Goal: Information Seeking & Learning: Learn about a topic

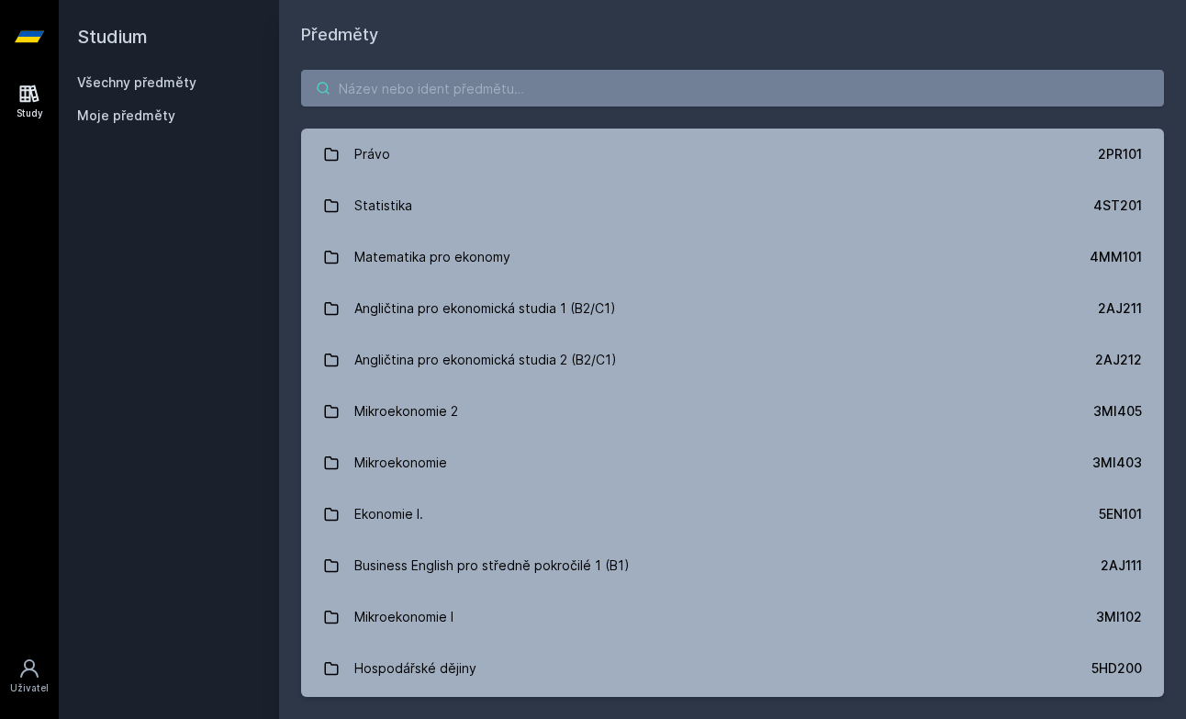
click at [821, 86] on input "search" at bounding box center [732, 88] width 863 height 37
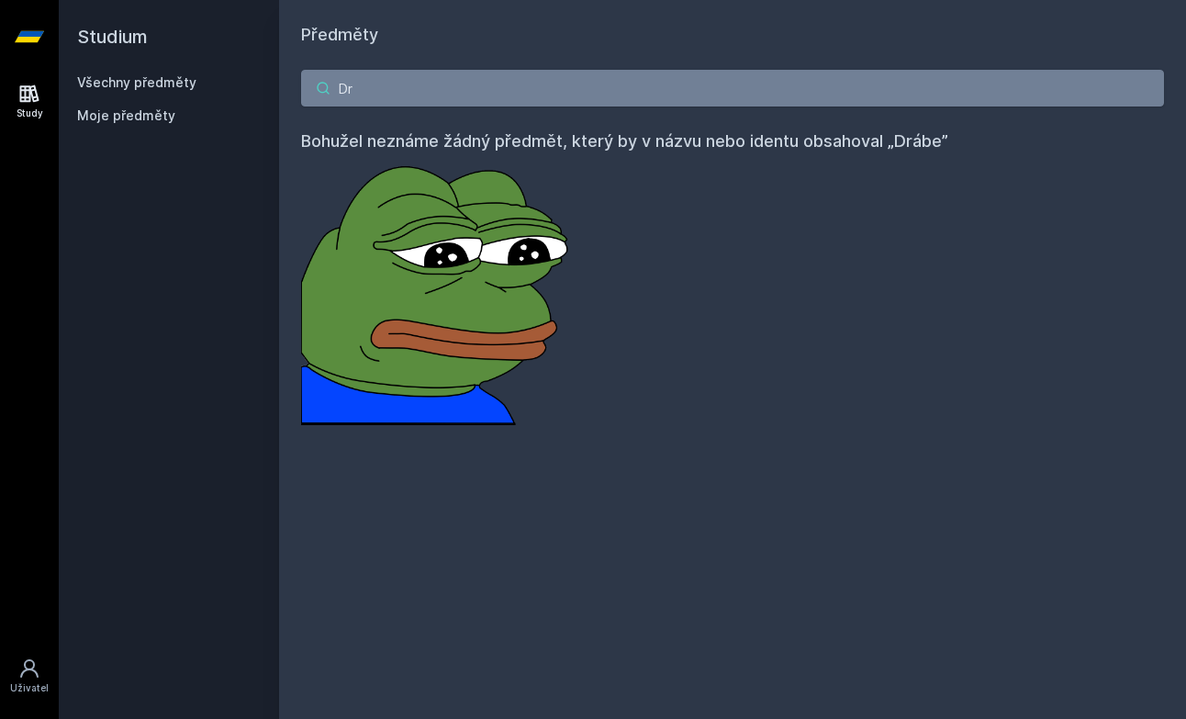
type input "D"
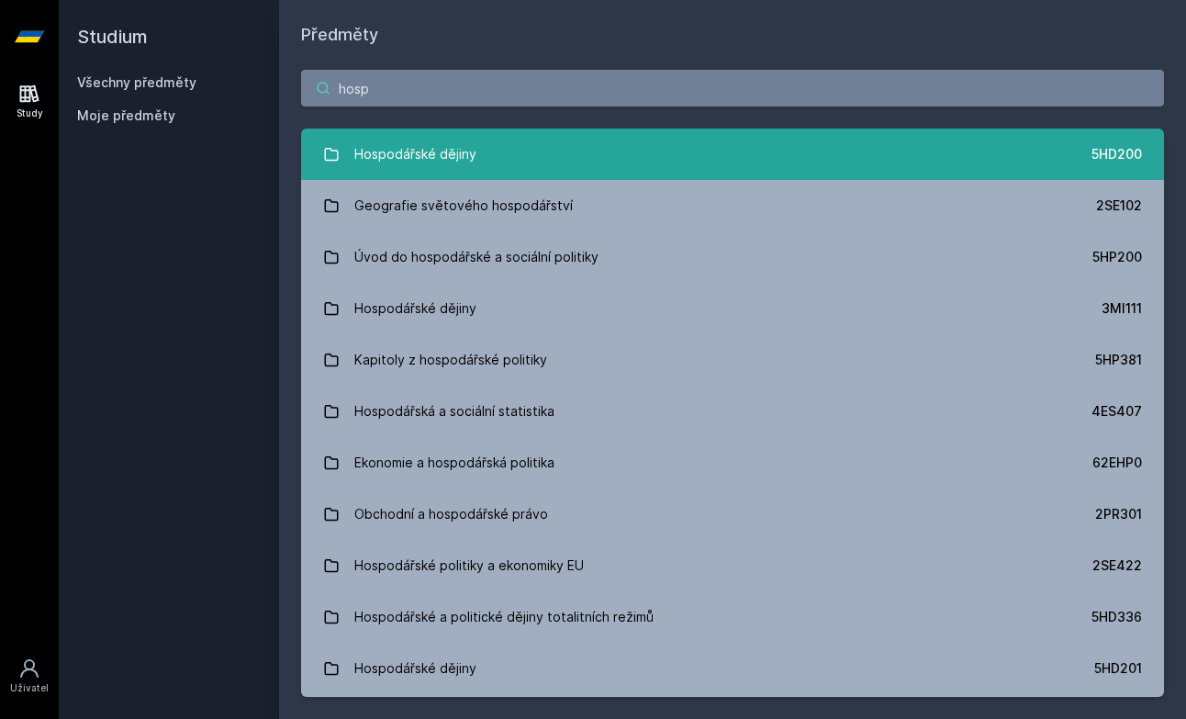
type input "hosp"
click at [384, 147] on div "Hospodářské dějiny" at bounding box center [415, 154] width 122 height 37
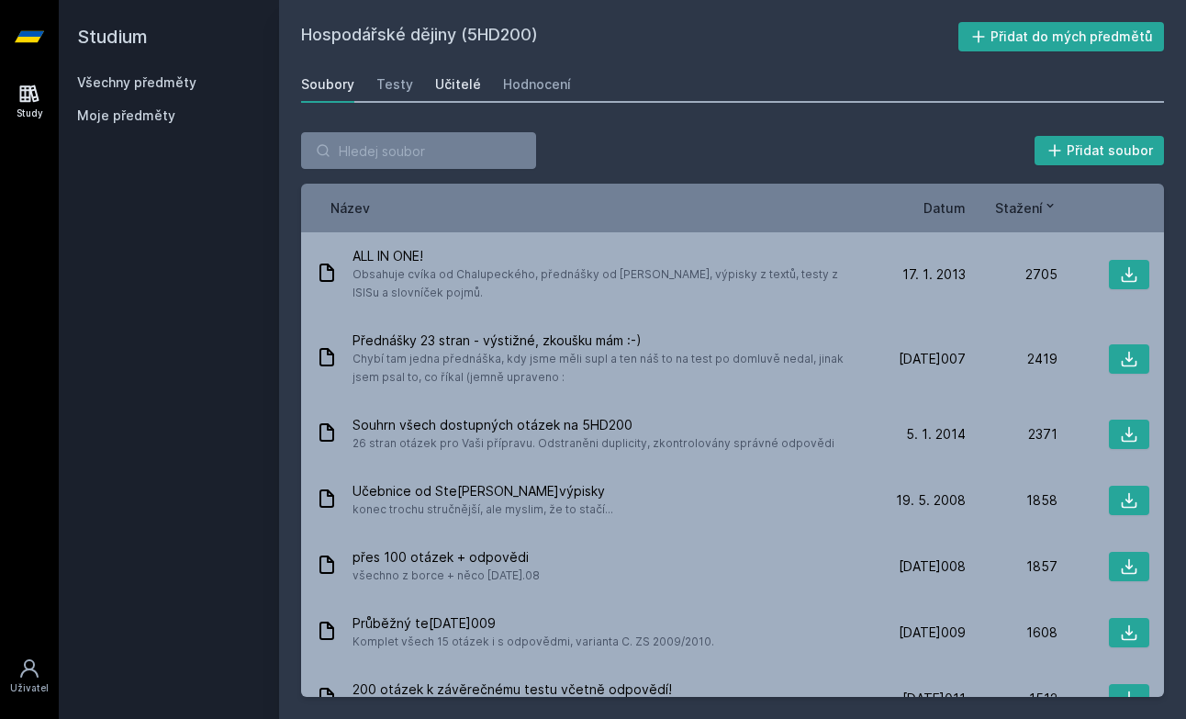
click at [435, 80] on div "Učitelé" at bounding box center [458, 84] width 46 height 18
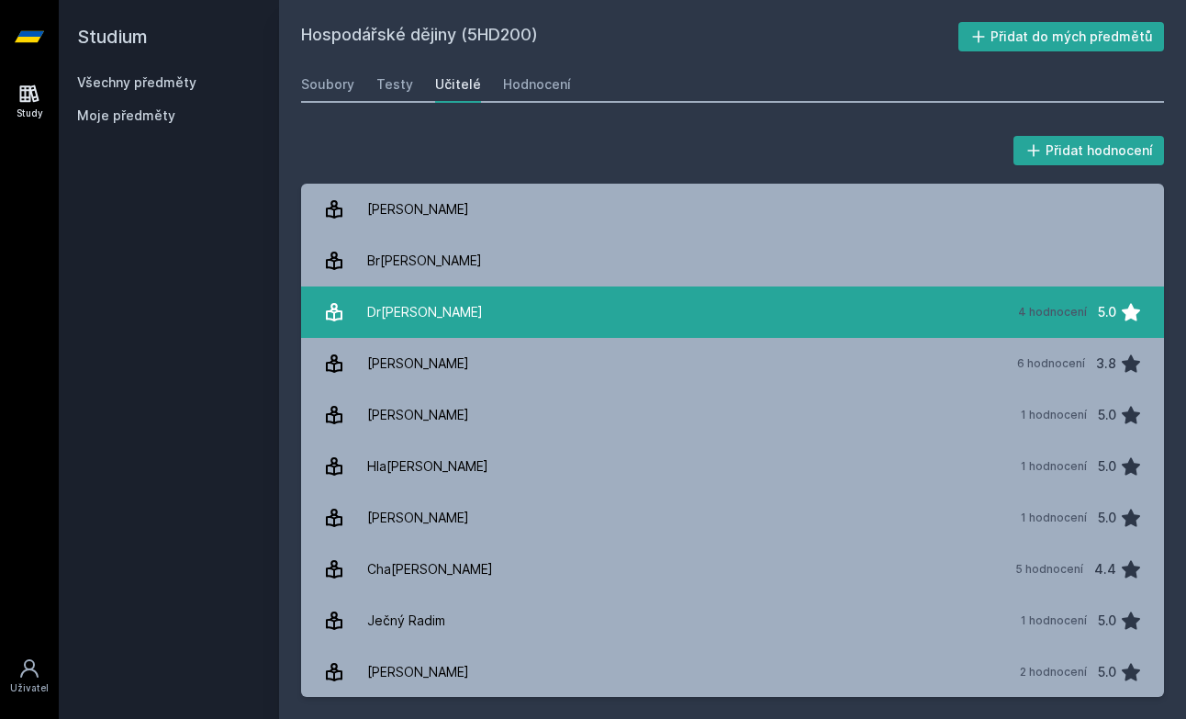
click at [415, 325] on div "Dr[PERSON_NAME]" at bounding box center [425, 312] width 116 height 37
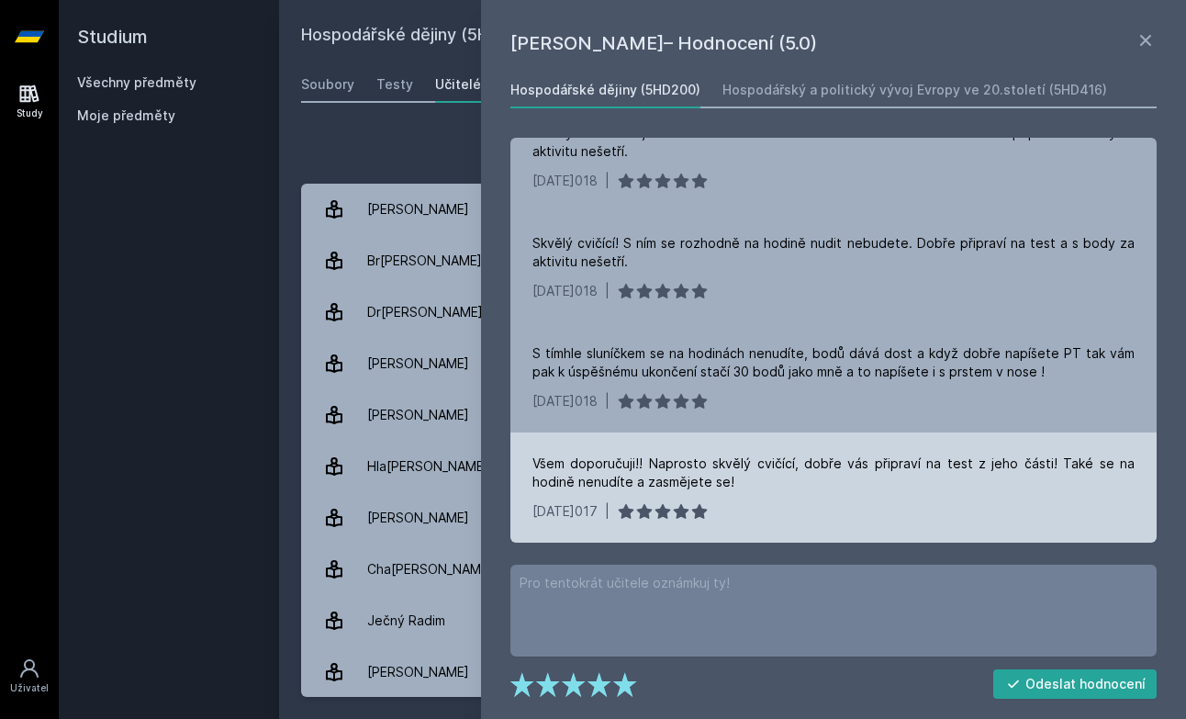
scroll to position [36, 0]
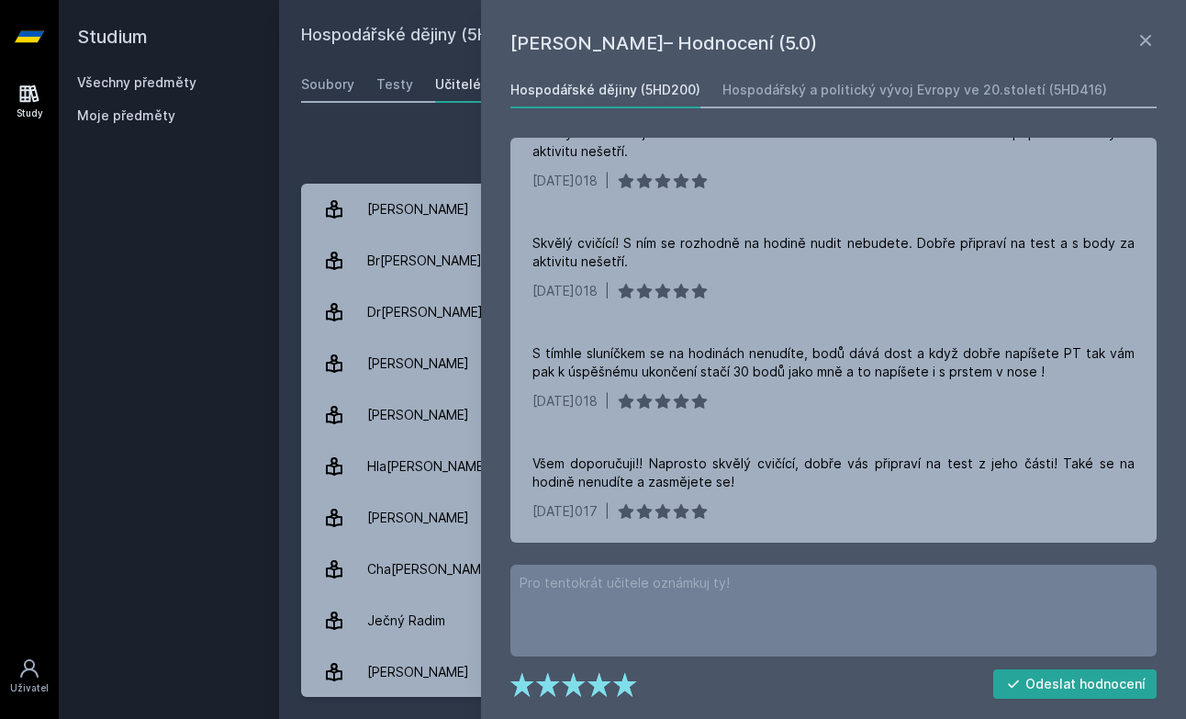
click at [1133, 36] on h1 "[PERSON_NAME]– Hodnocení (5.0)" at bounding box center [822, 43] width 624 height 28
click at [1145, 42] on icon at bounding box center [1145, 40] width 22 height 22
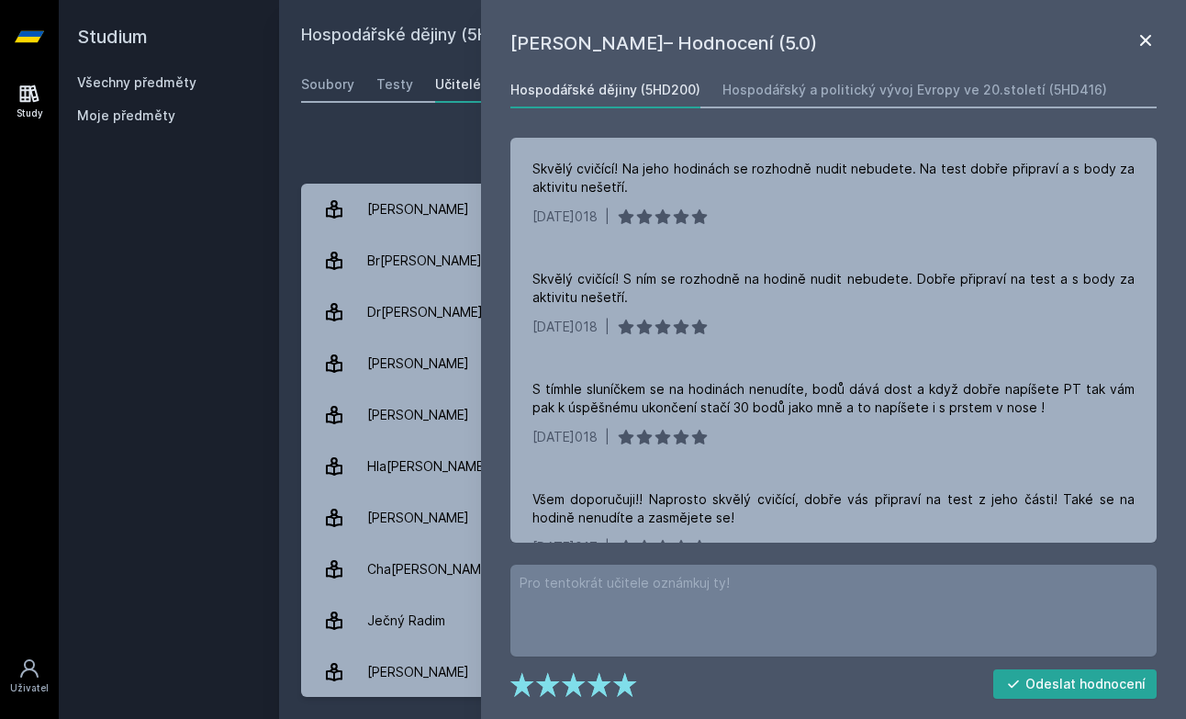
click at [1152, 40] on icon at bounding box center [1145, 40] width 22 height 22
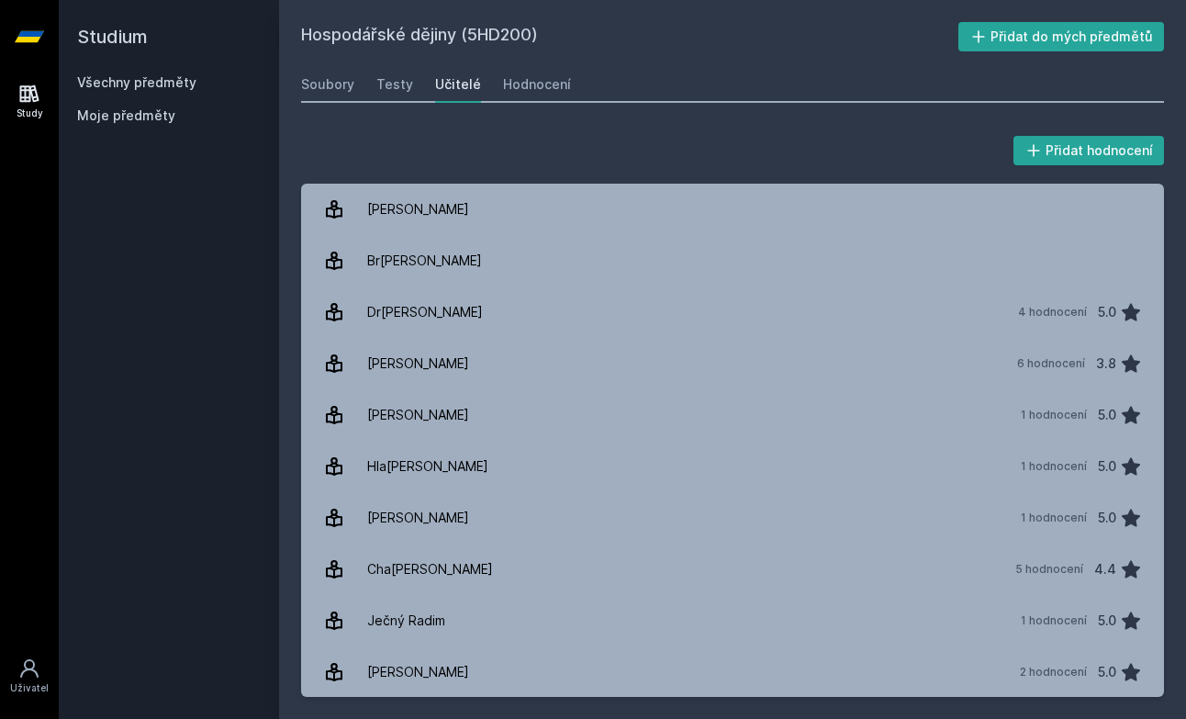
click at [106, 83] on link "Všechny předměty" at bounding box center [136, 82] width 119 height 16
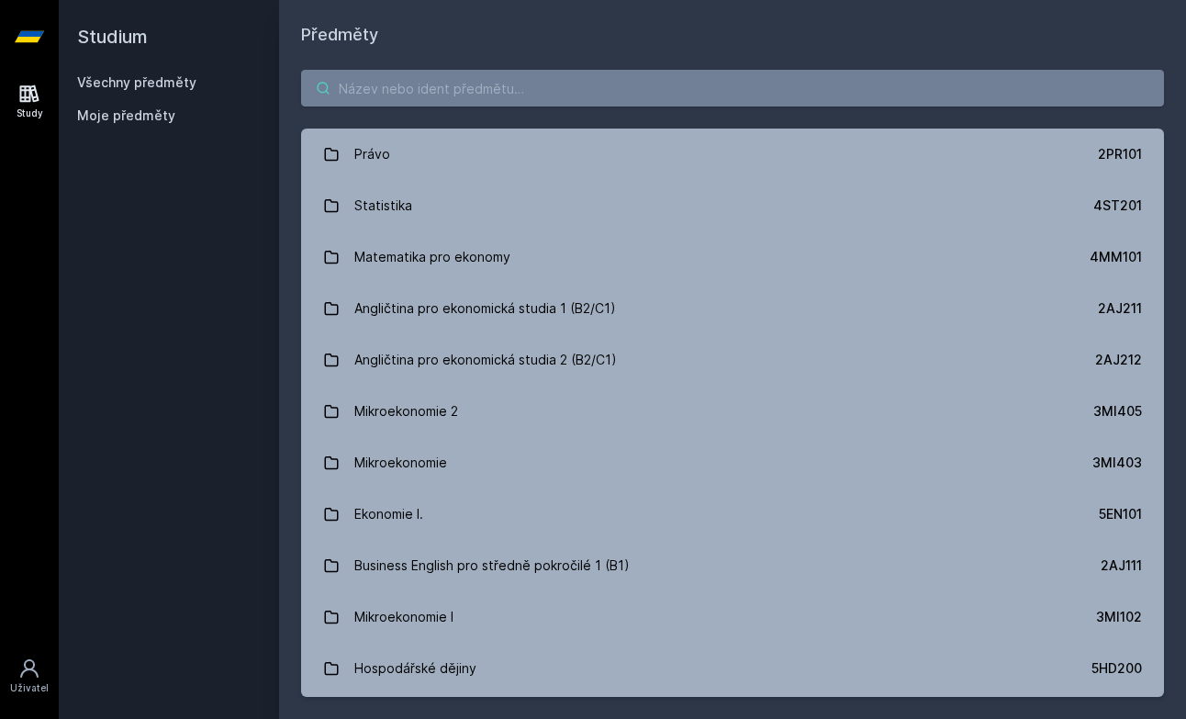
click at [532, 82] on input "search" at bounding box center [732, 88] width 863 height 37
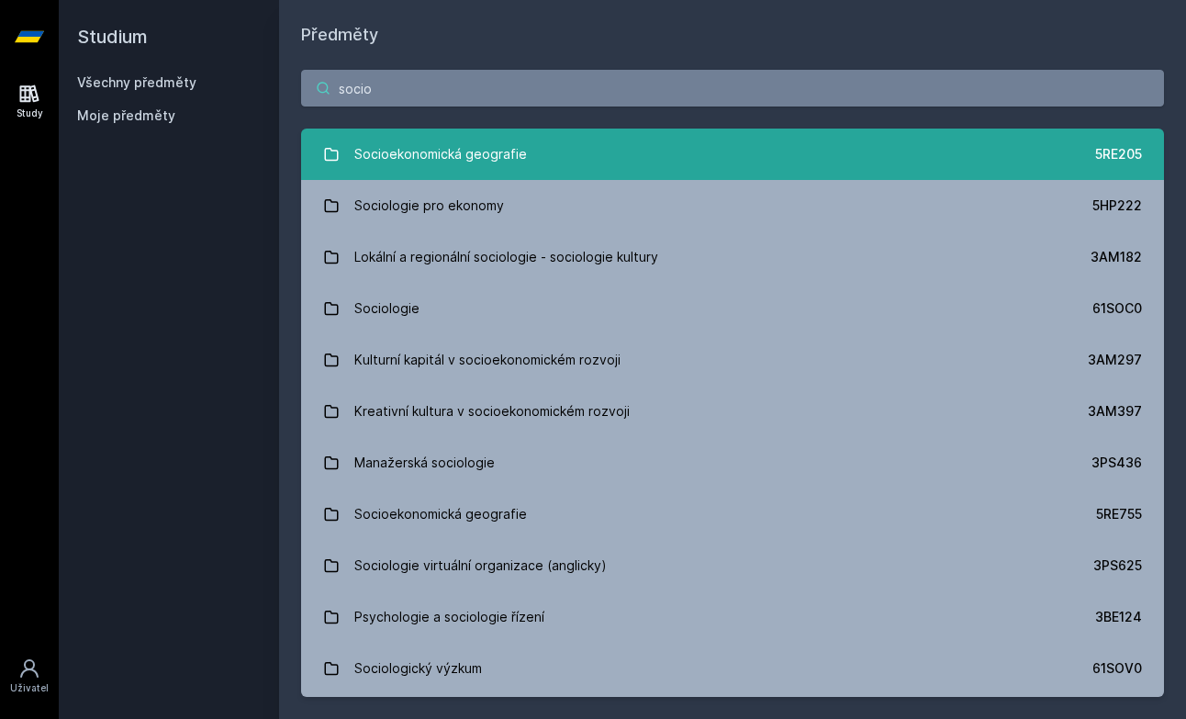
type input "socio"
click at [421, 162] on div "Socioekonomická geografie" at bounding box center [440, 154] width 173 height 37
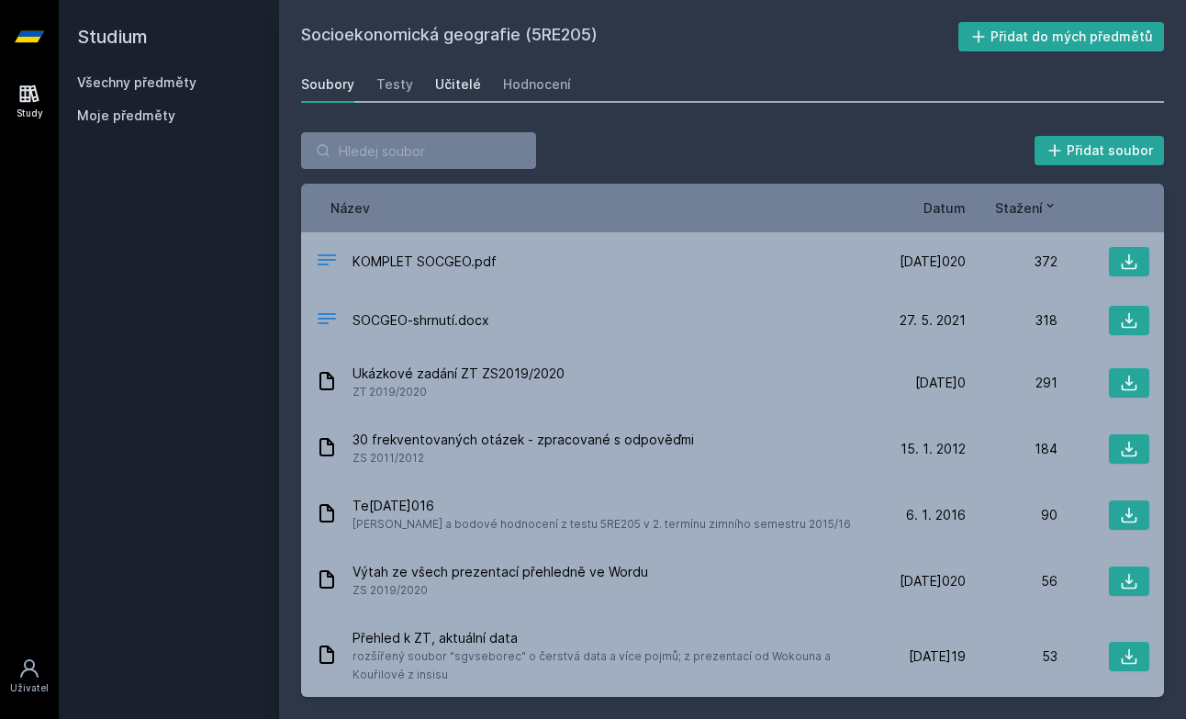
click at [441, 82] on div "Učitelé" at bounding box center [458, 84] width 46 height 18
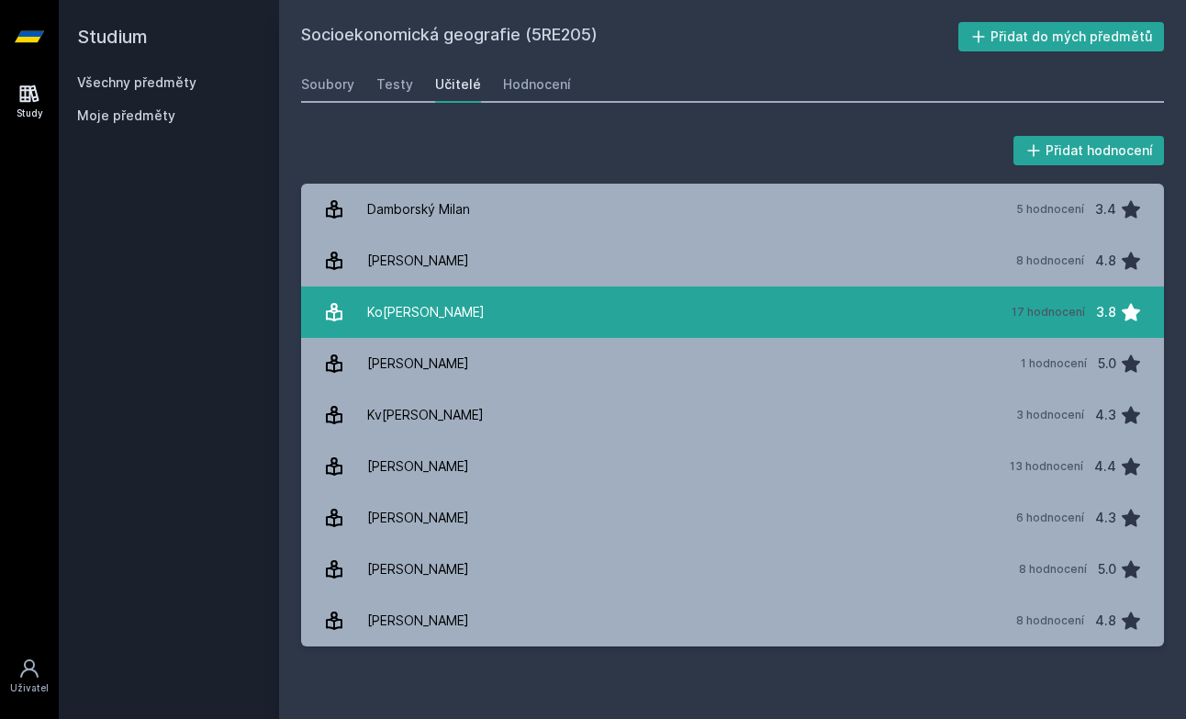
click at [419, 321] on div "Ko[PERSON_NAME]" at bounding box center [425, 312] width 117 height 37
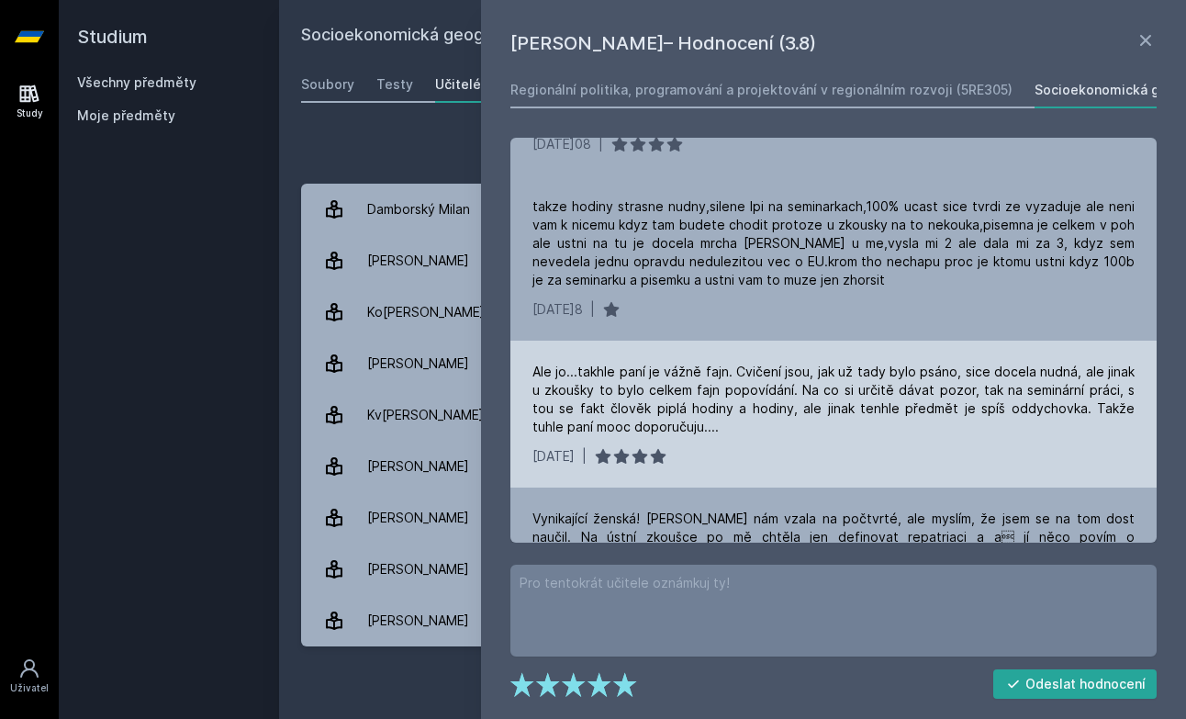
scroll to position [1867, 0]
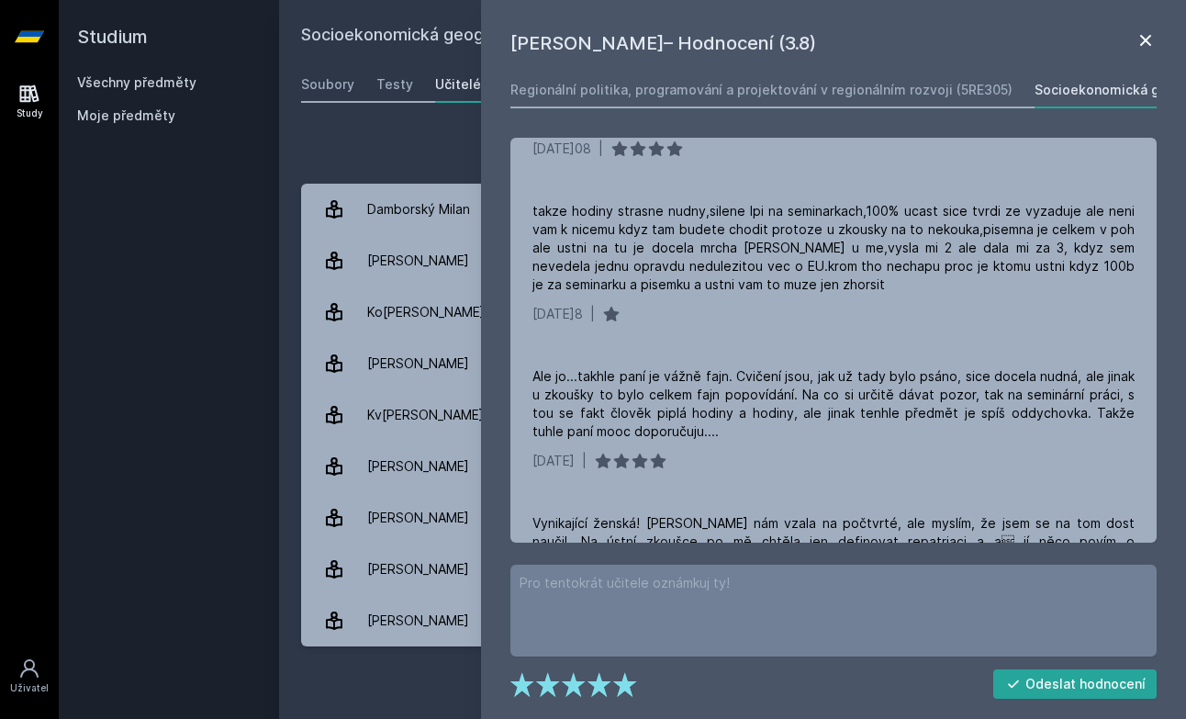
click at [1141, 37] on icon at bounding box center [1145, 40] width 11 height 11
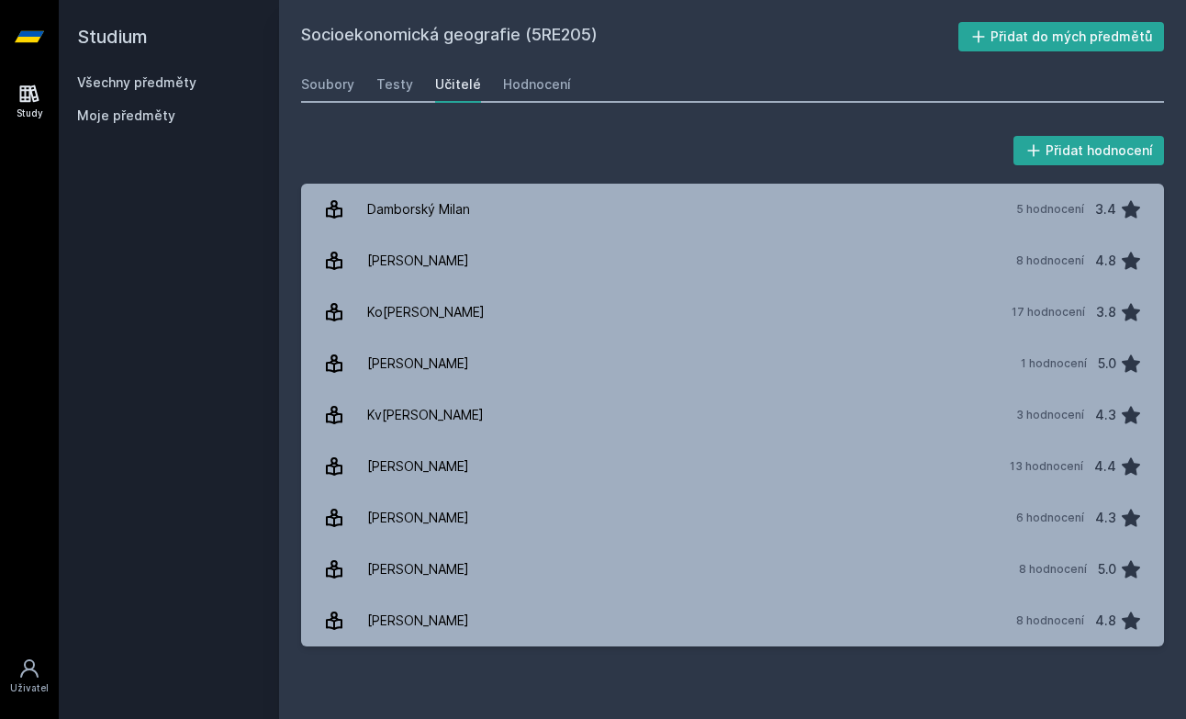
click at [151, 91] on div "Všechny předměty" at bounding box center [169, 82] width 184 height 18
click at [26, 111] on div "Study" at bounding box center [30, 113] width 27 height 14
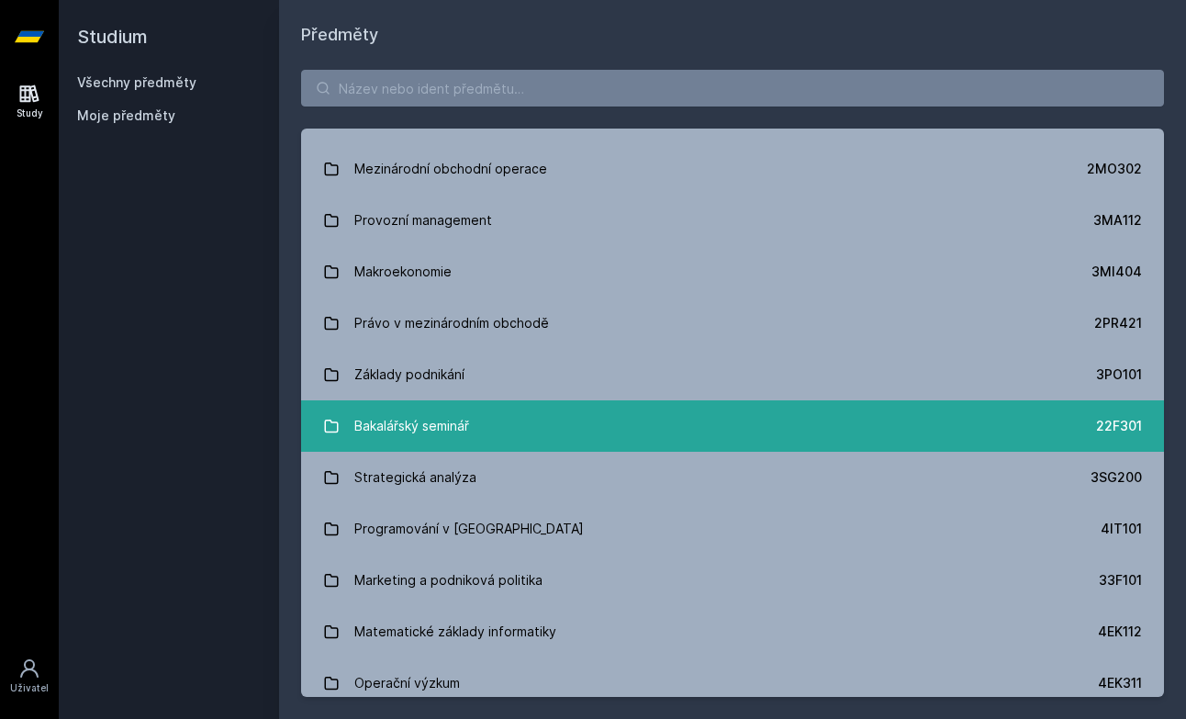
scroll to position [2354, 0]
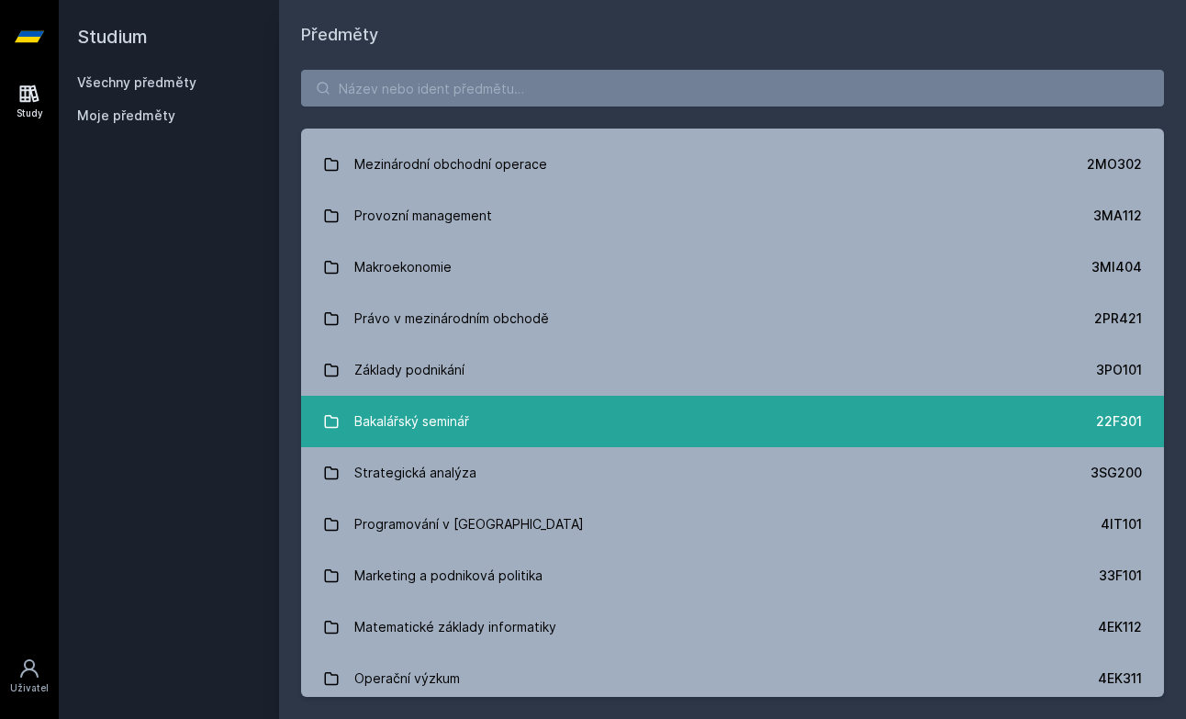
click at [374, 441] on link "Bakalářský seminář 22F301" at bounding box center [732, 421] width 863 height 51
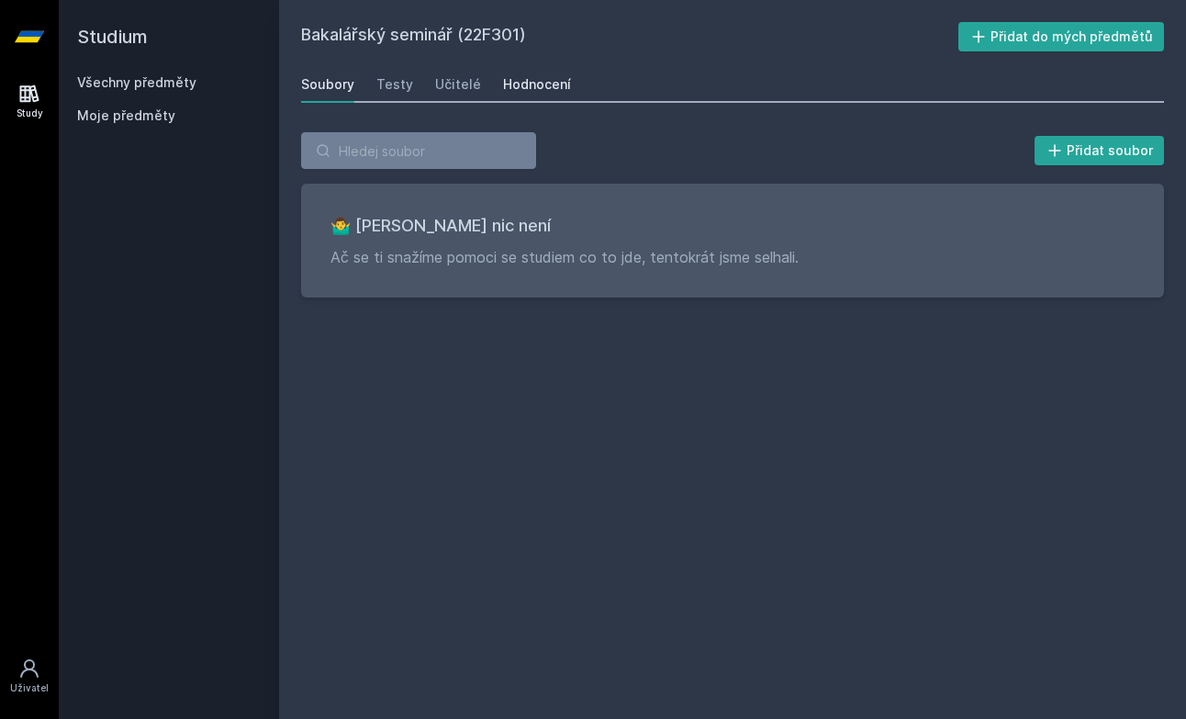
click at [535, 87] on div "Hodnocení" at bounding box center [537, 84] width 68 height 18
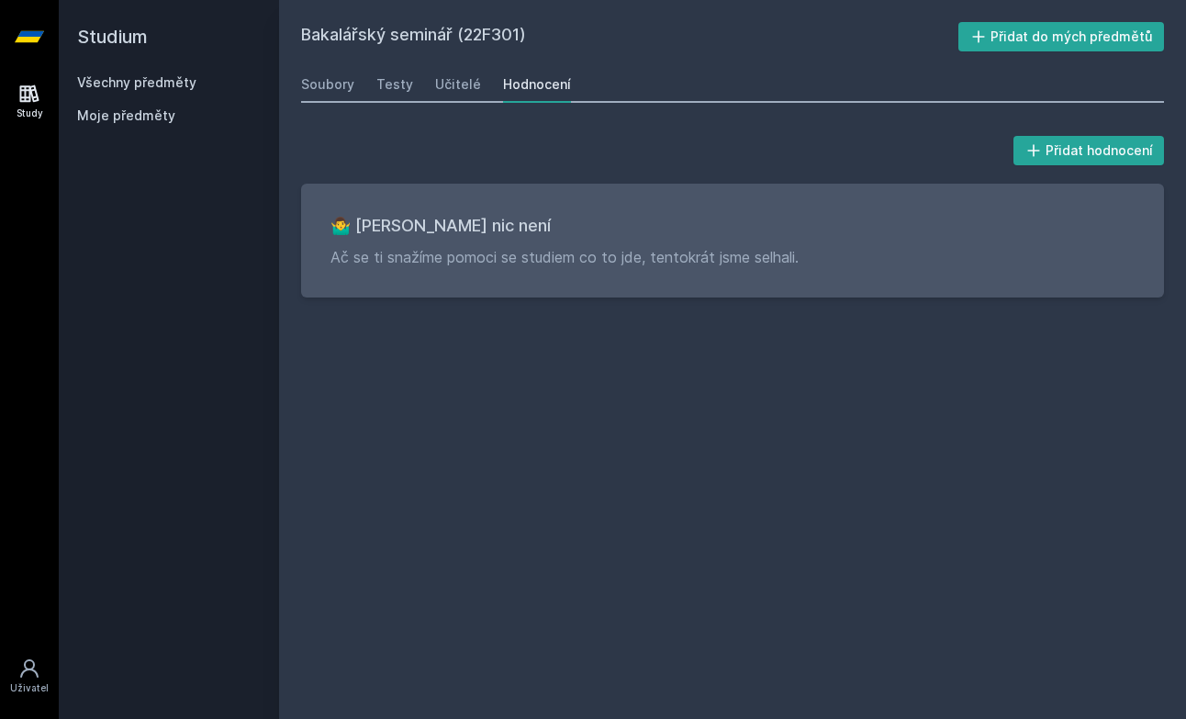
click at [39, 91] on icon at bounding box center [29, 94] width 22 height 22
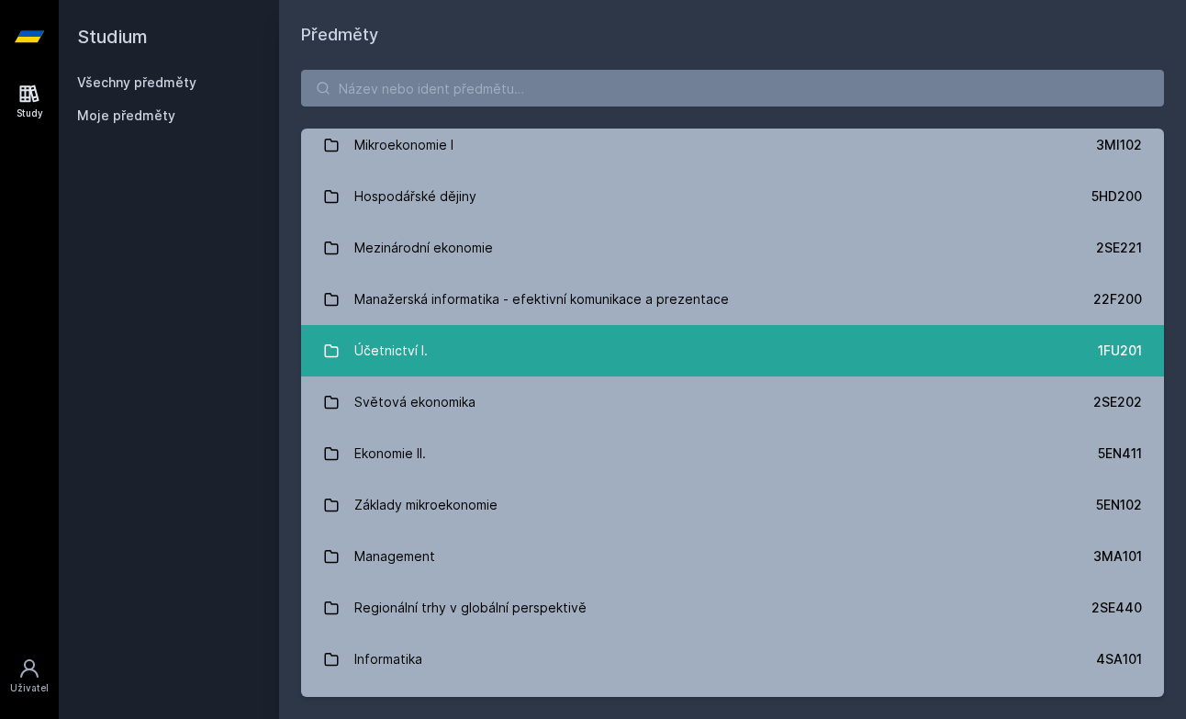
scroll to position [474, 0]
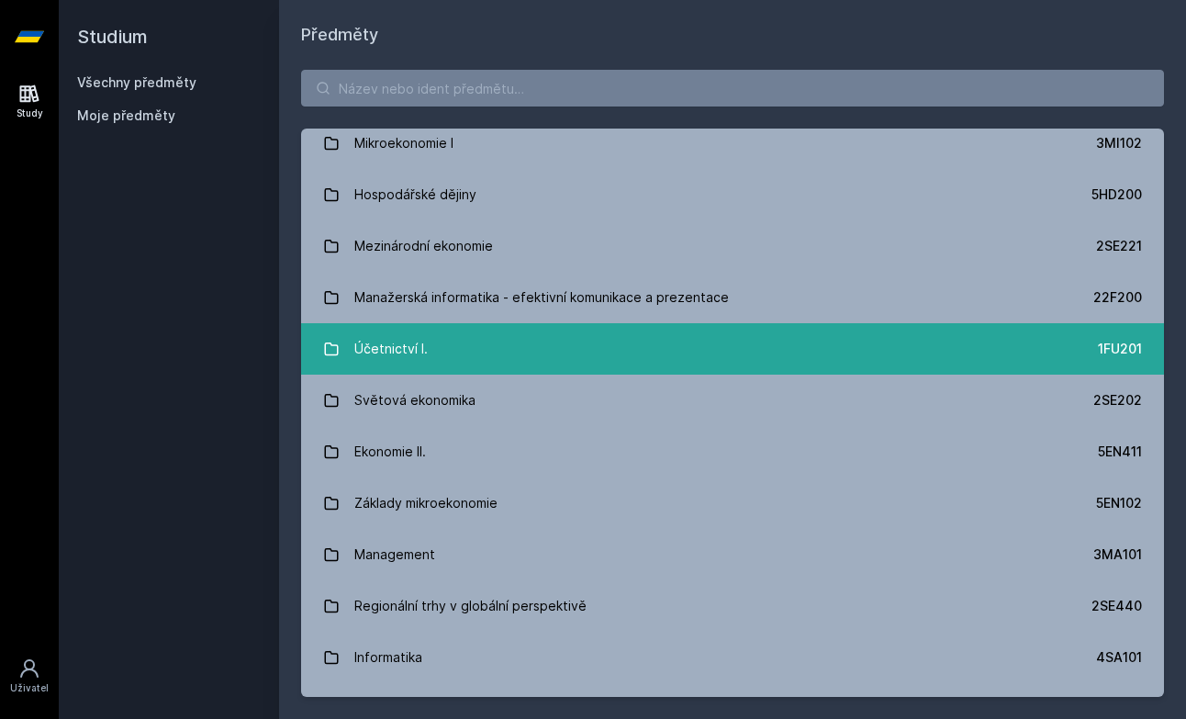
click at [401, 341] on div "Účetnictví I." at bounding box center [390, 348] width 73 height 37
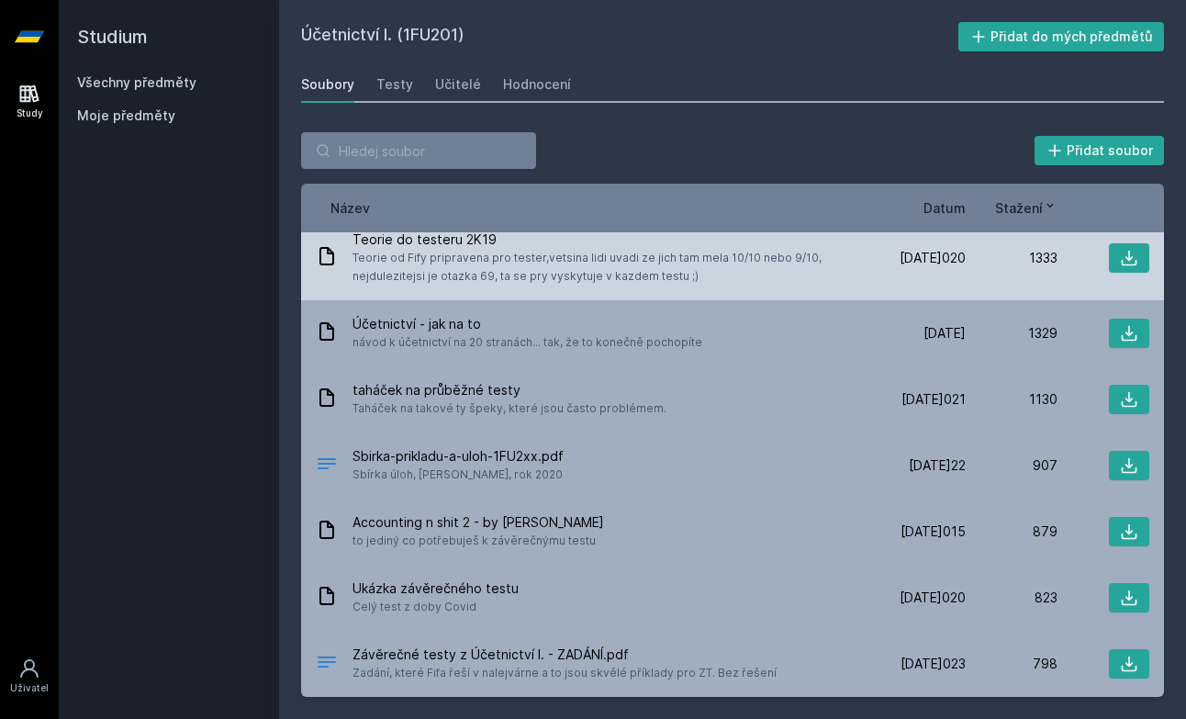
scroll to position [25, 0]
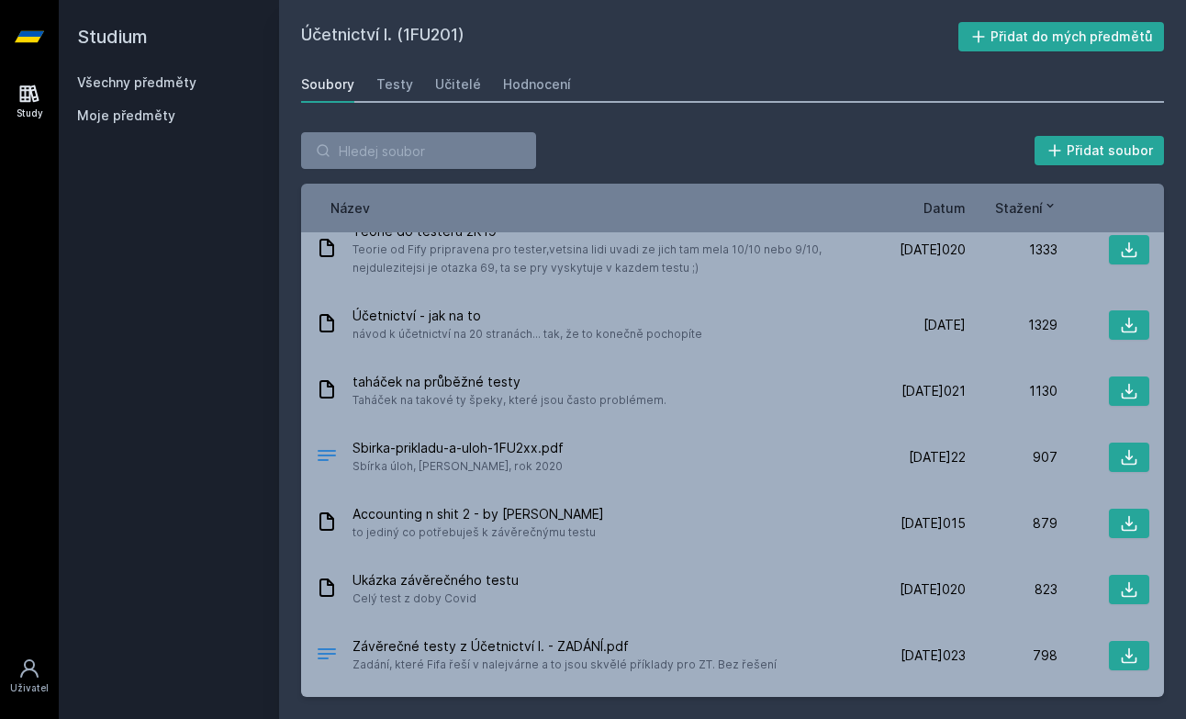
click at [954, 211] on span "Datum" at bounding box center [944, 207] width 42 height 19
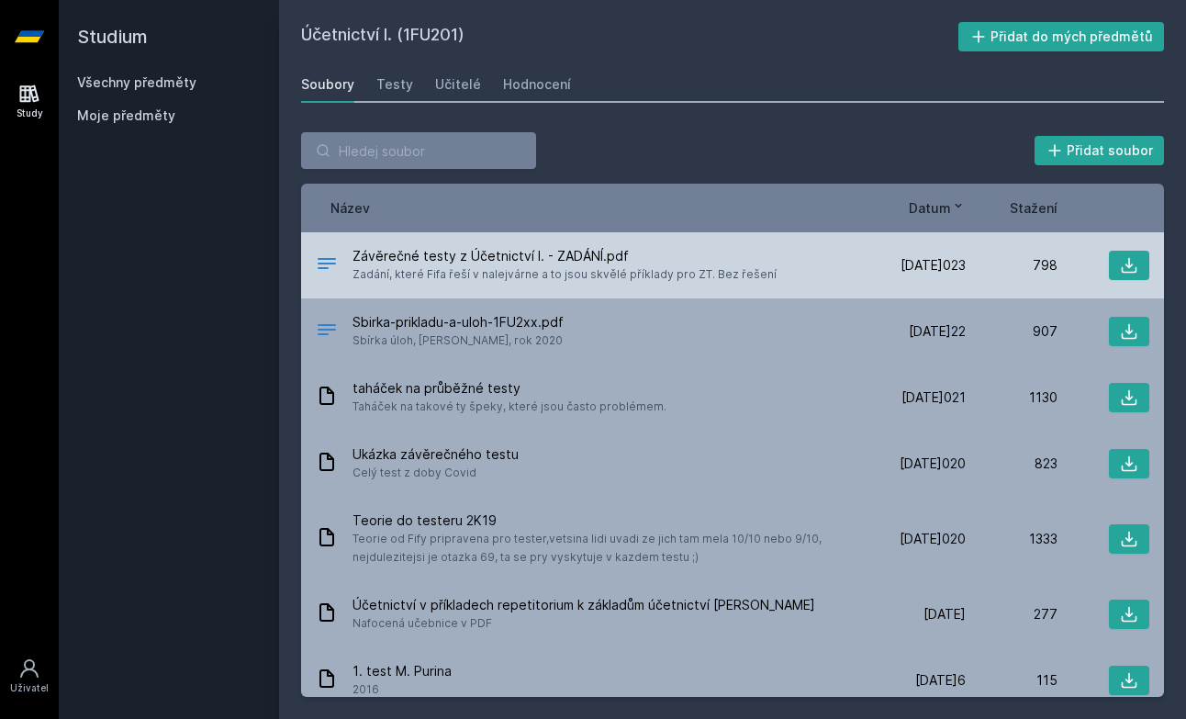
scroll to position [0, 0]
click at [521, 259] on span "Závěrečné testy z Účetnictví I. - ZADÁNÍ.pdf" at bounding box center [564, 256] width 424 height 18
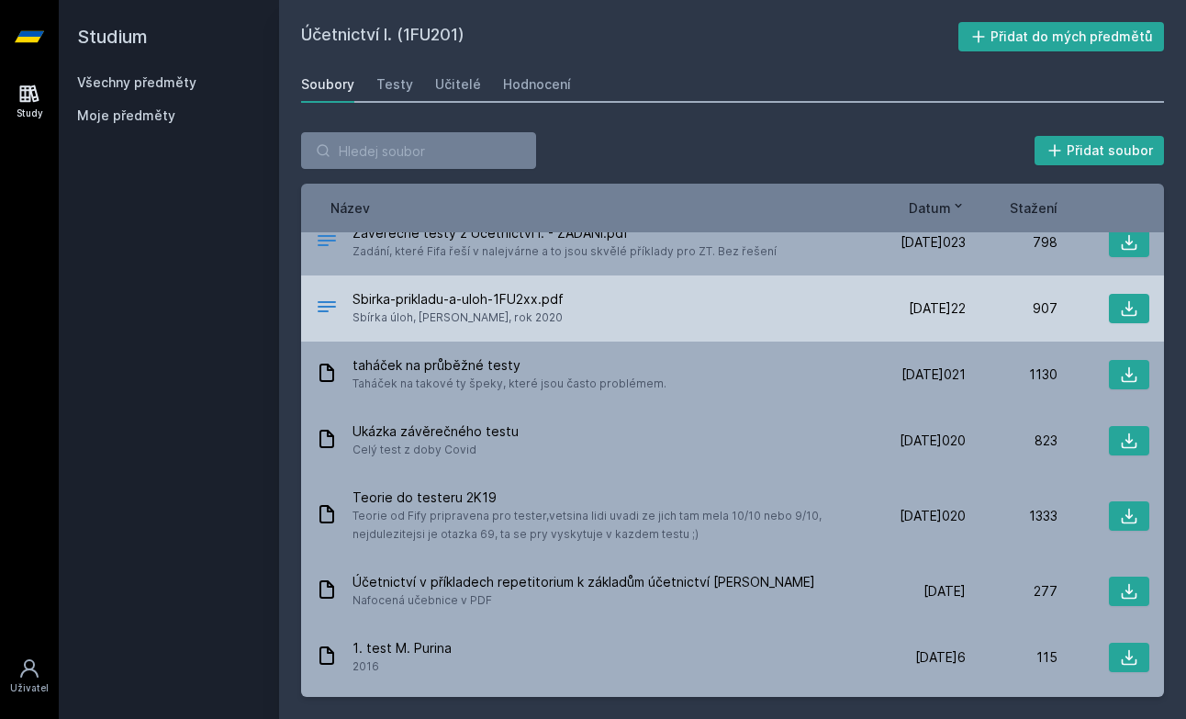
scroll to position [30, 0]
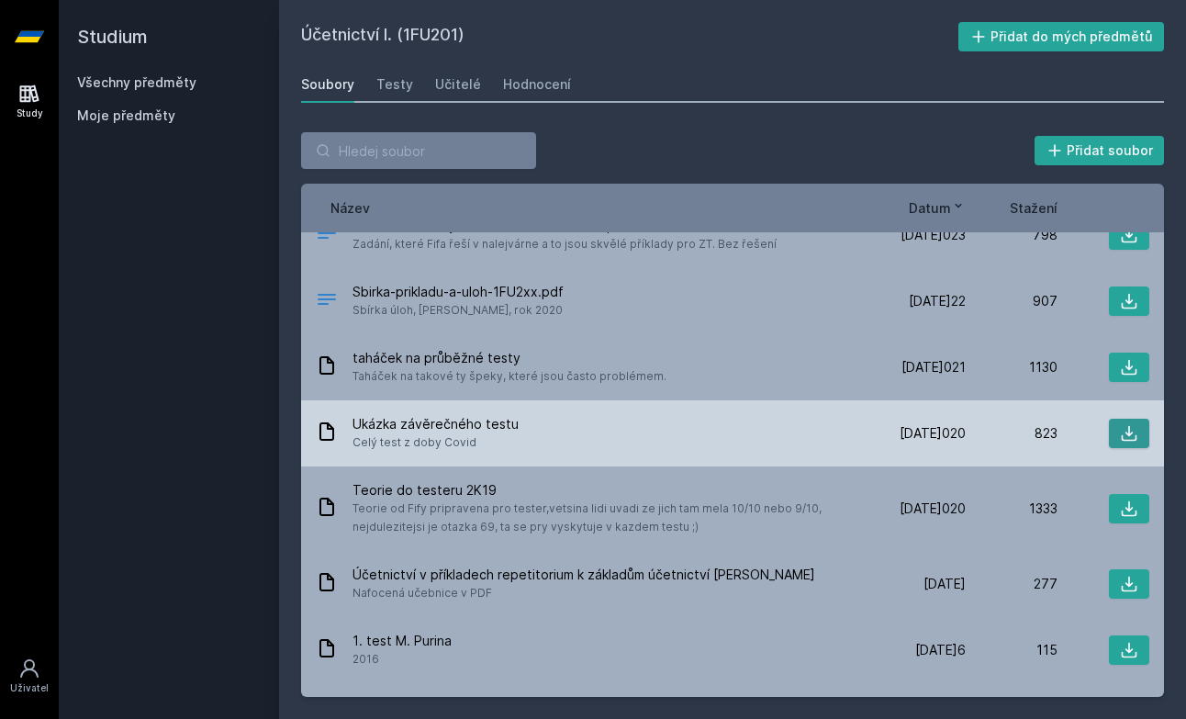
click at [1125, 428] on icon at bounding box center [1129, 433] width 18 height 18
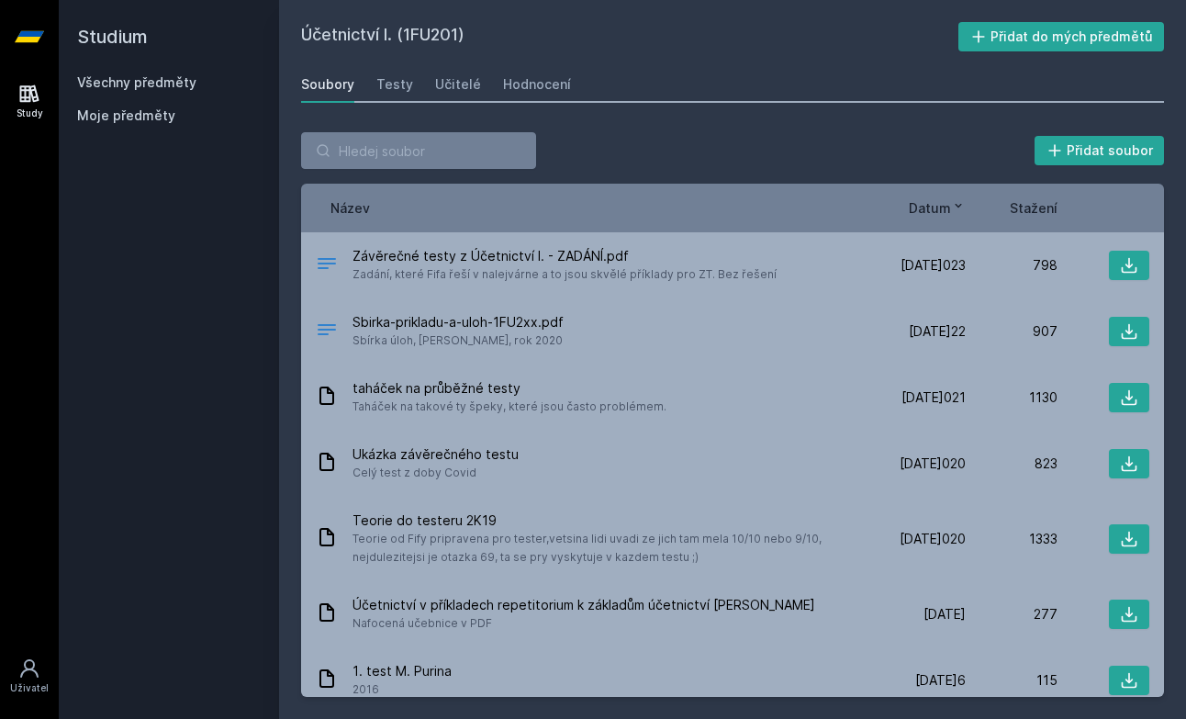
scroll to position [0, 0]
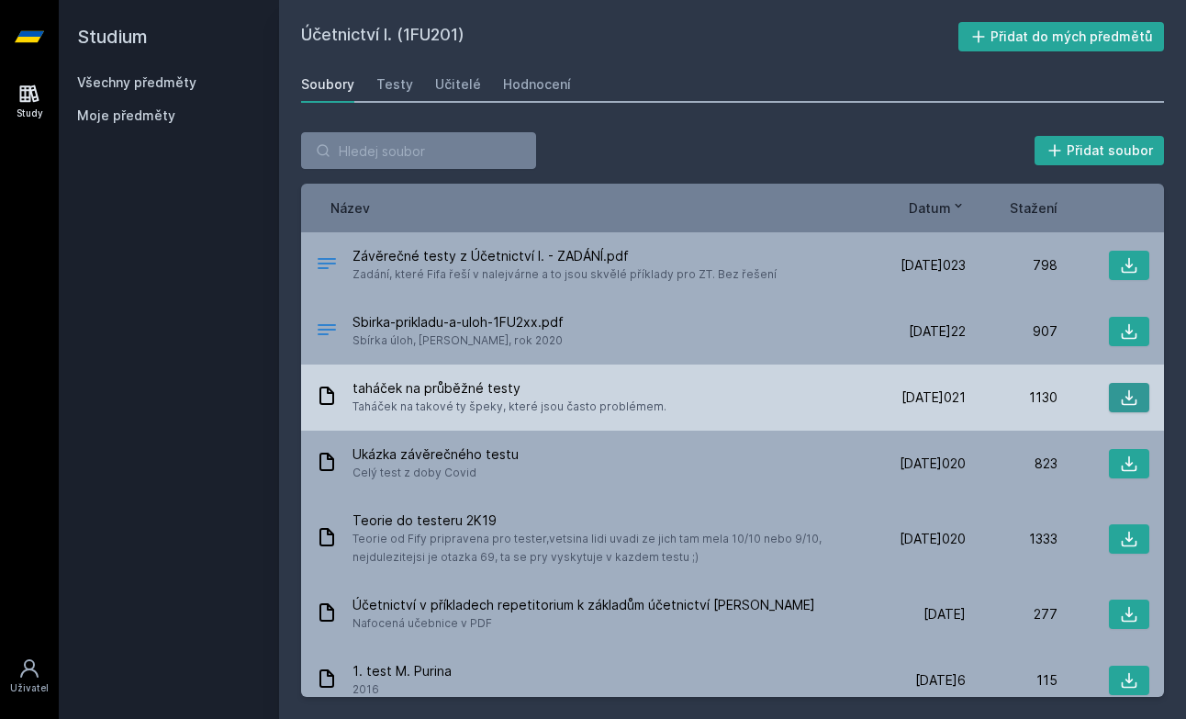
click at [1127, 391] on icon at bounding box center [1129, 397] width 18 height 18
